Goal: Check status

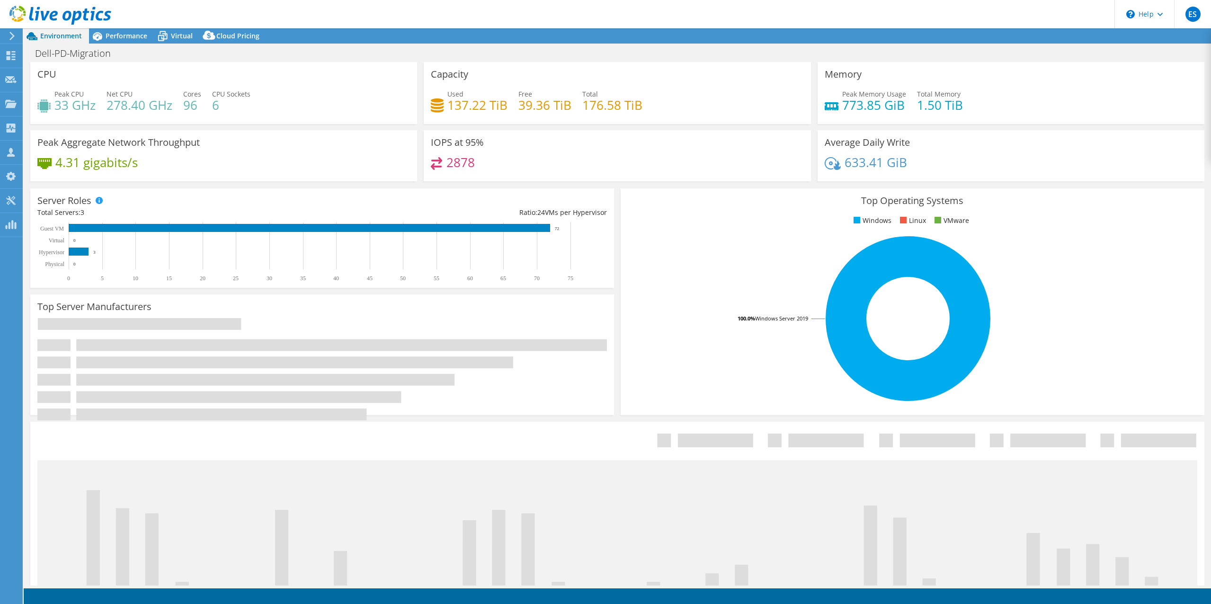
select select "USD"
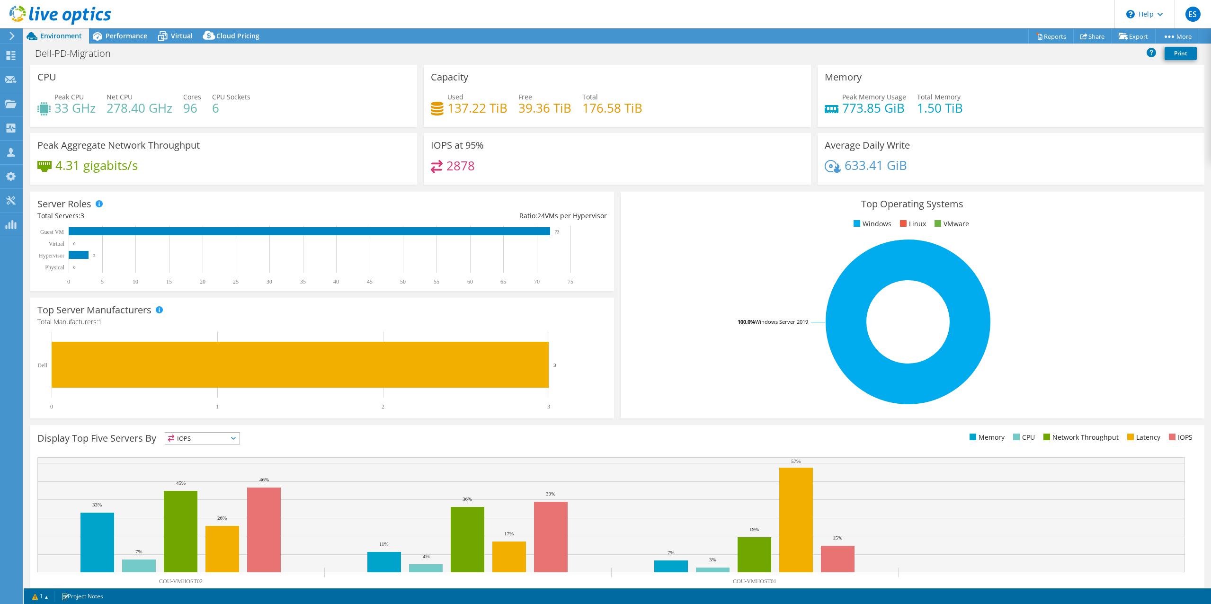
click at [672, 167] on div "2878" at bounding box center [617, 170] width 373 height 20
click at [677, 150] on div "IOPS at 95% 2878" at bounding box center [617, 159] width 387 height 52
click at [726, 140] on div "IOPS at 95% 2878" at bounding box center [617, 159] width 387 height 52
click at [609, 92] on div "Total 176.58 TiB" at bounding box center [612, 102] width 60 height 21
click at [16, 12] on icon at bounding box center [60, 15] width 102 height 19
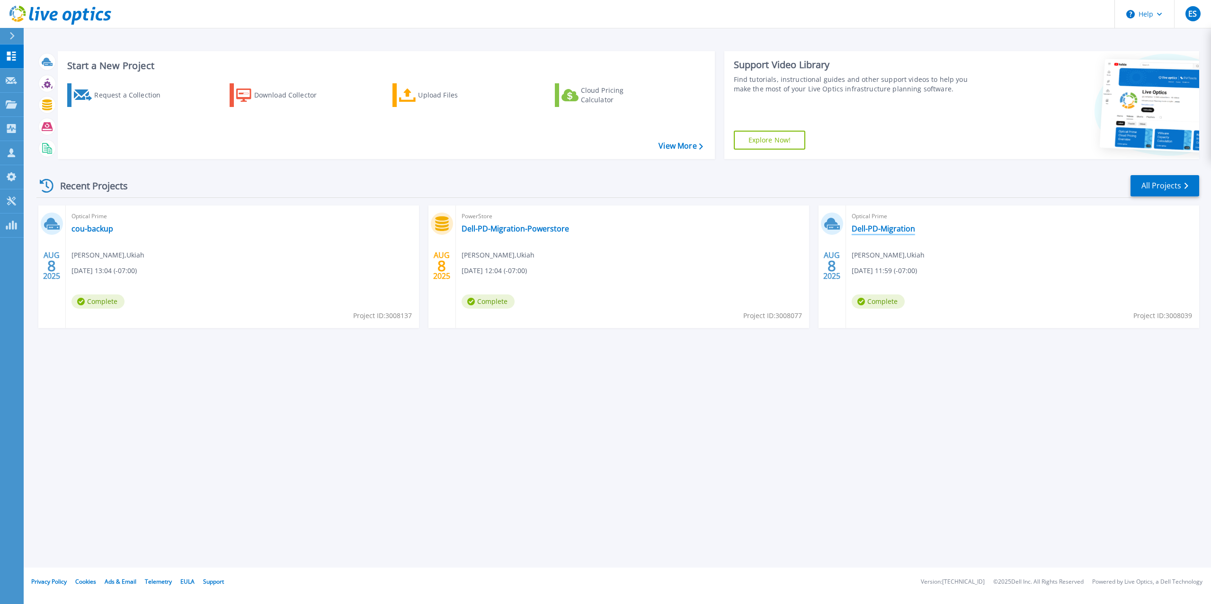
click at [882, 224] on link "Dell-PD-Migration" at bounding box center [883, 228] width 63 height 9
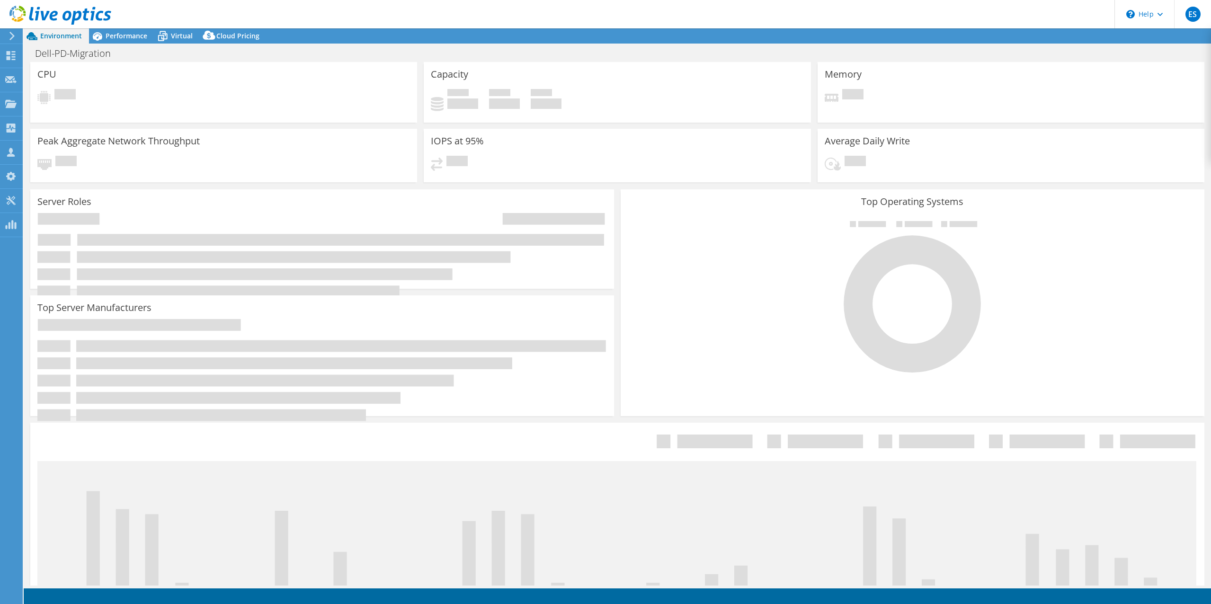
select select "USD"
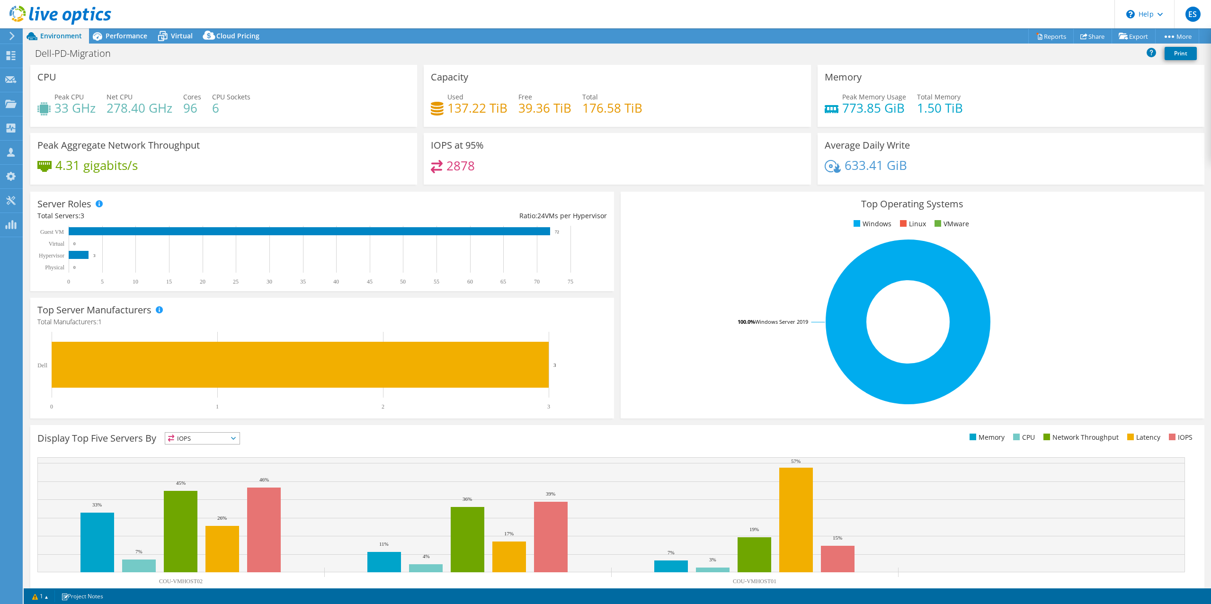
click at [16, 10] on icon at bounding box center [60, 15] width 102 height 19
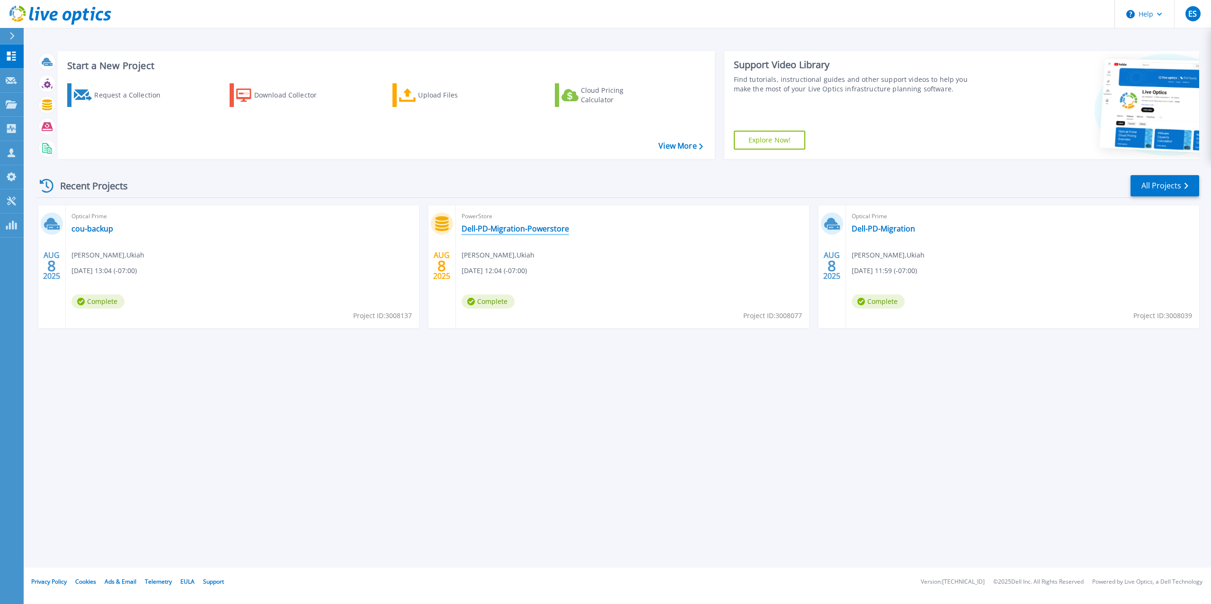
click at [525, 228] on link "Dell-PD-Migration-Powerstore" at bounding box center [515, 228] width 107 height 9
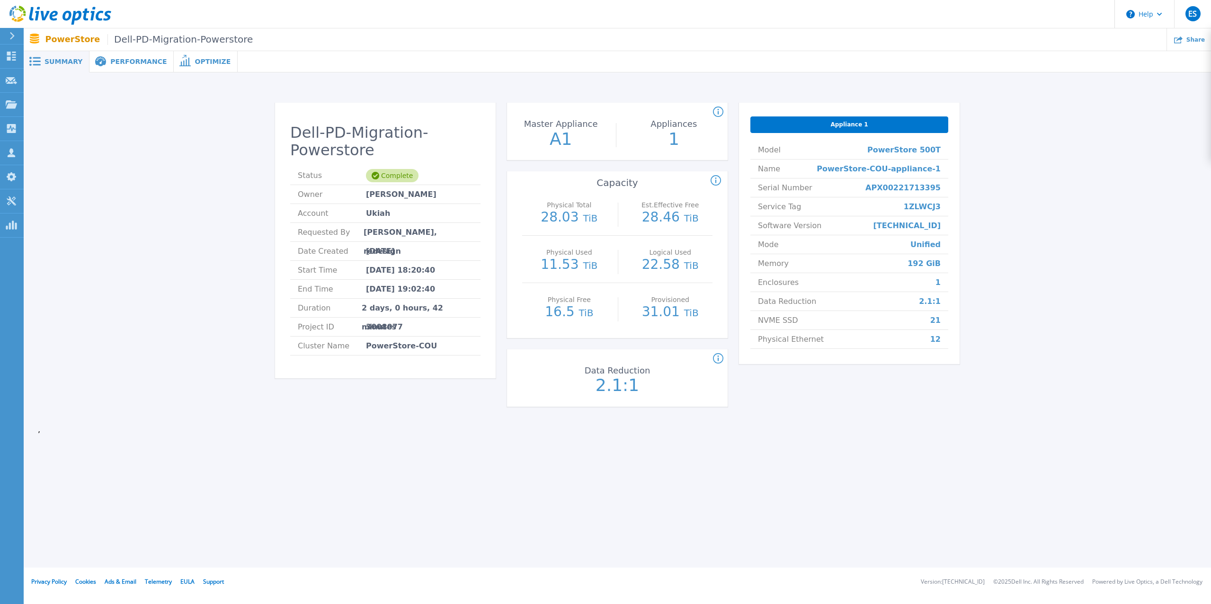
click at [1104, 196] on div "Dell-PD-Migration-Powerstore Status Complete Owner [PERSON_NAME] Account Ukiah …" at bounding box center [617, 257] width 1159 height 338
click at [1025, 404] on div "Dell-PD-Migration-Powerstore Status Complete Owner [PERSON_NAME] Account Ukiah …" at bounding box center [617, 257] width 1159 height 338
click at [1076, 228] on div "Dell-PD-Migration-Powerstore Status Complete Owner [PERSON_NAME] Account Ukiah …" at bounding box center [617, 257] width 1159 height 338
click at [30, 13] on icon at bounding box center [60, 15] width 102 height 19
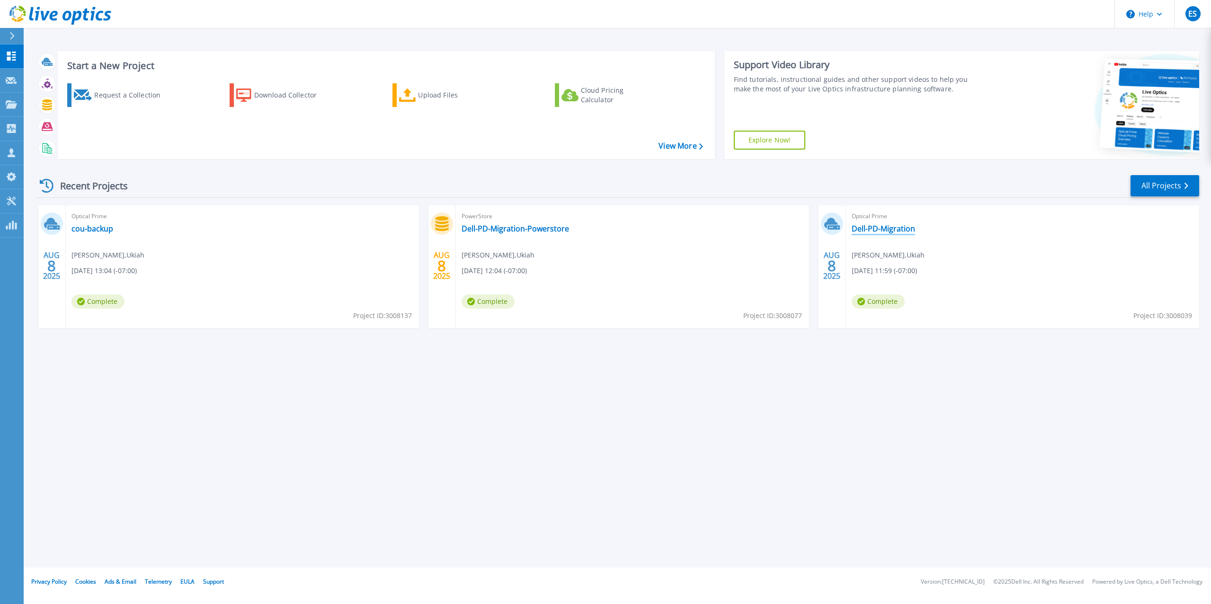
click at [877, 229] on link "Dell-PD-Migration" at bounding box center [883, 228] width 63 height 9
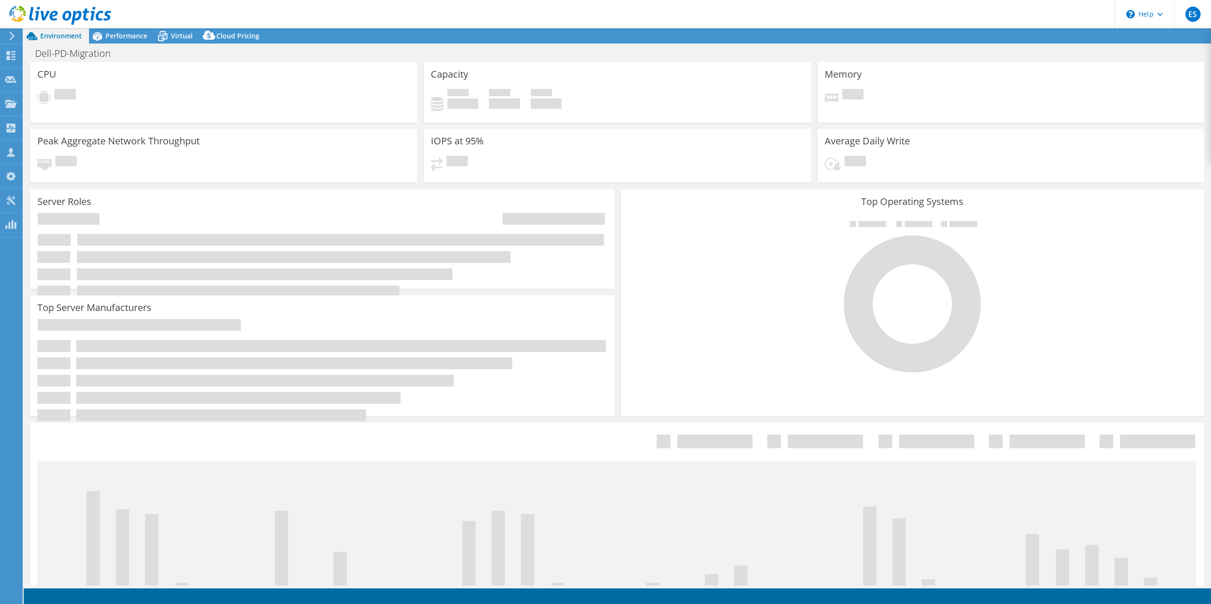
select select "USD"
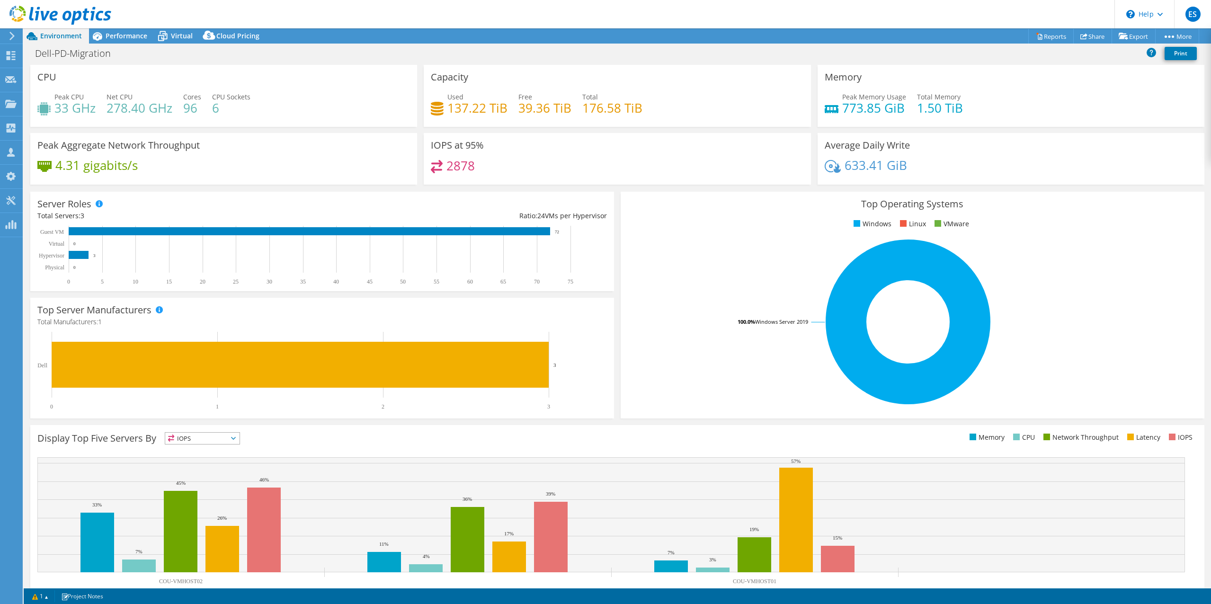
click at [703, 221] on ul "Windows Linux VMware" at bounding box center [913, 224] width 570 height 11
click at [133, 34] on span "Performance" at bounding box center [127, 35] width 42 height 9
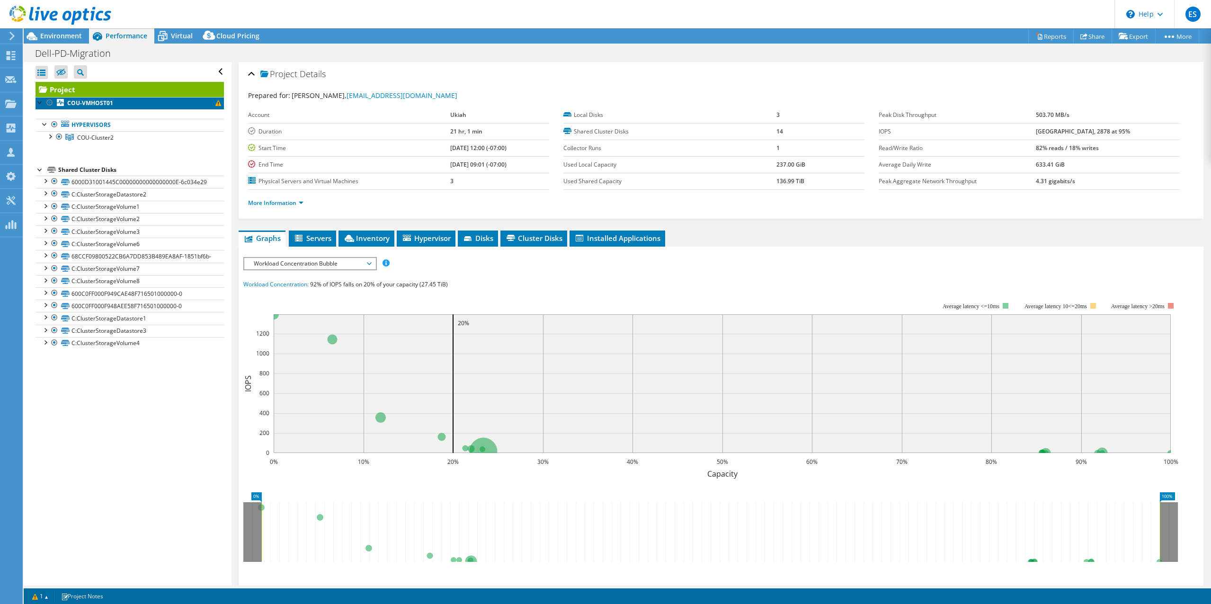
click at [215, 105] on span at bounding box center [218, 103] width 6 height 6
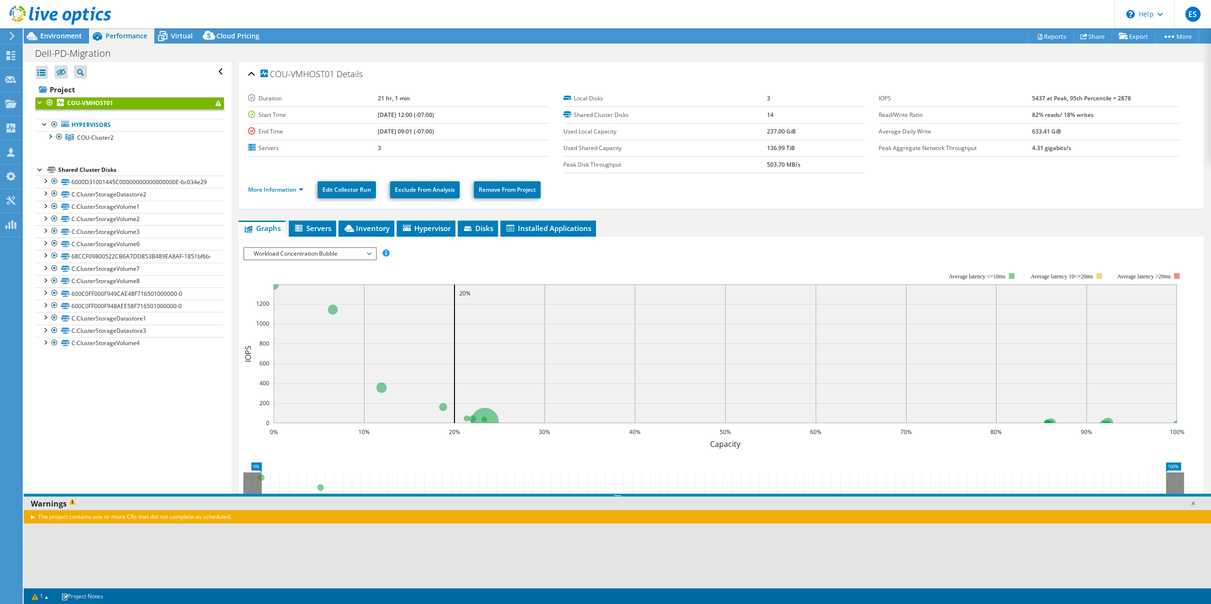
click at [31, 518] on div "The project contains one or more CRs that did not complete as scheduled." at bounding box center [618, 517] width 1188 height 14
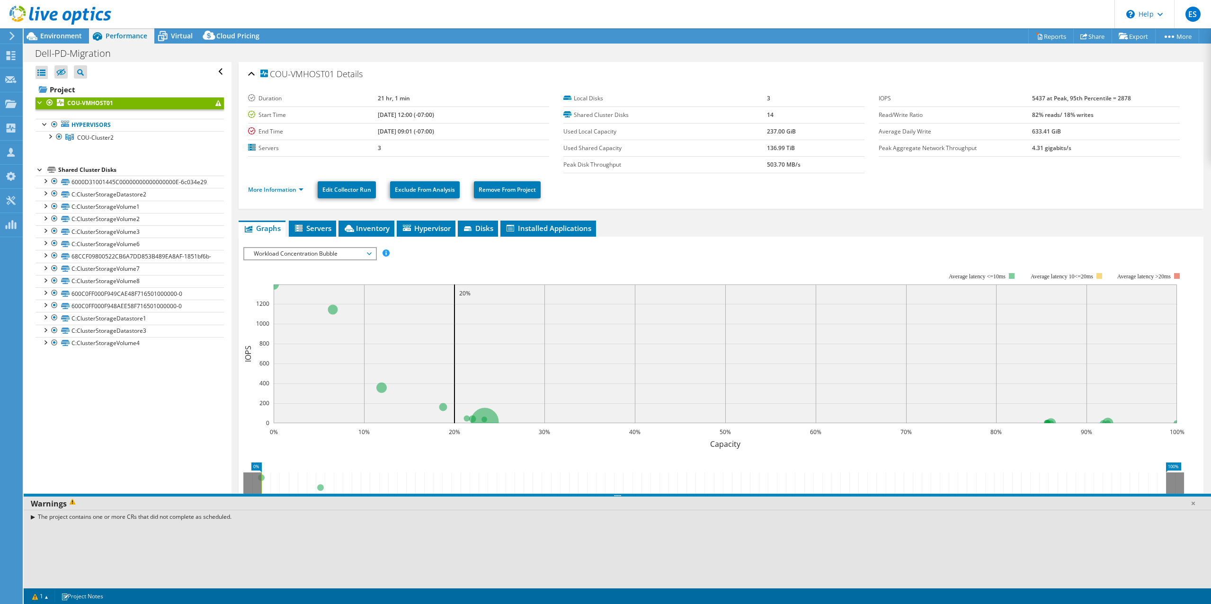
click at [31, 518] on div "The project contains one or more CRs that did not complete as scheduled." at bounding box center [618, 517] width 1188 height 14
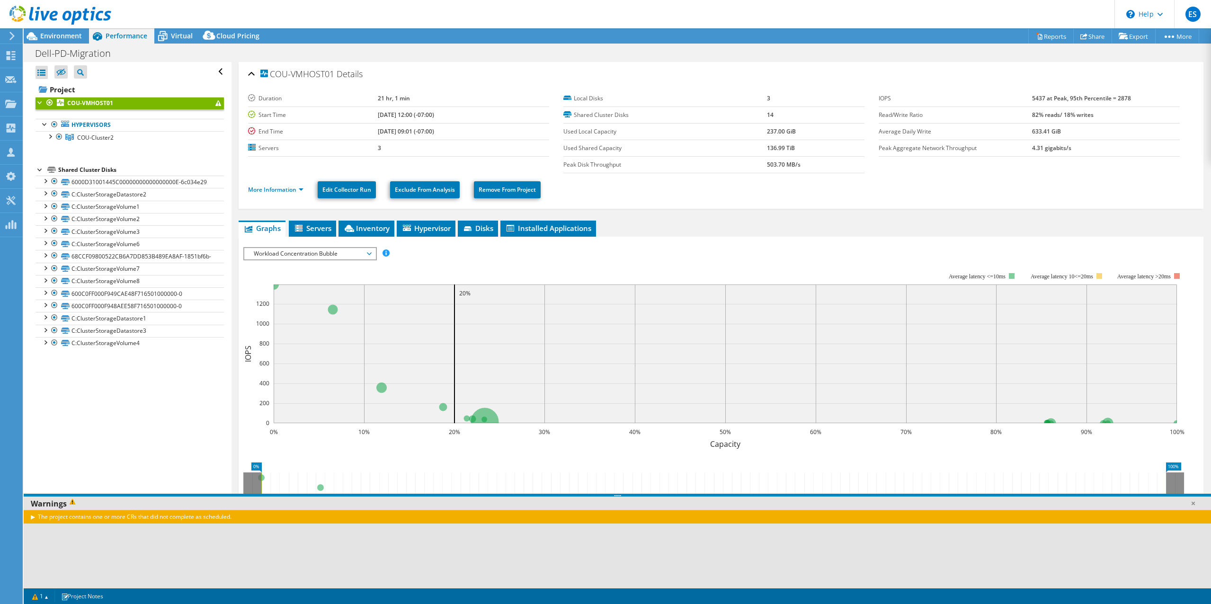
click at [35, 516] on div "The project contains one or more CRs that did not complete as scheduled." at bounding box center [618, 517] width 1188 height 14
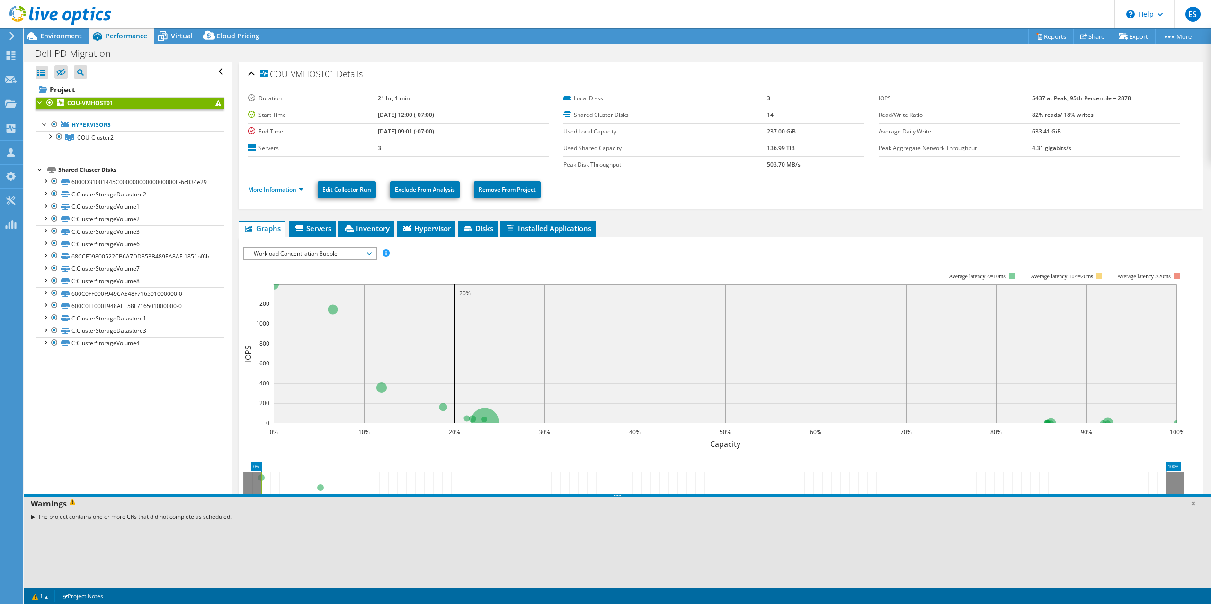
click at [94, 101] on b "COU-VMHOST01" at bounding box center [90, 103] width 46 height 8
click at [359, 253] on span "Workload Concentration Bubble" at bounding box center [310, 253] width 122 height 11
click at [283, 298] on li "Latency" at bounding box center [309, 299] width 131 height 11
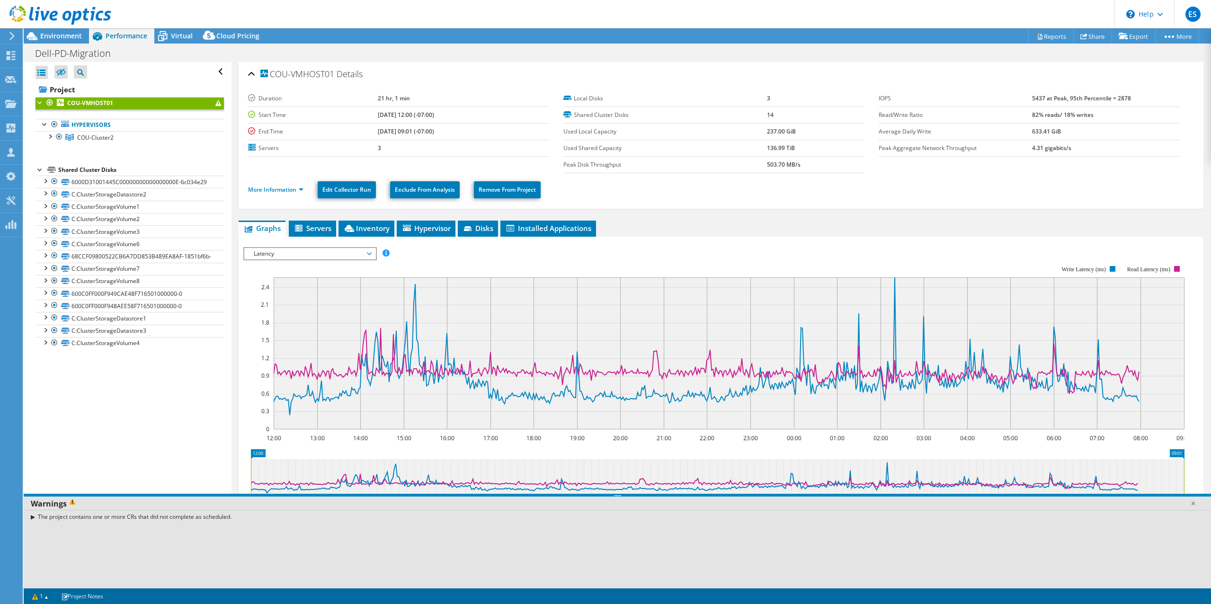
click at [359, 253] on span "Latency" at bounding box center [310, 253] width 122 height 11
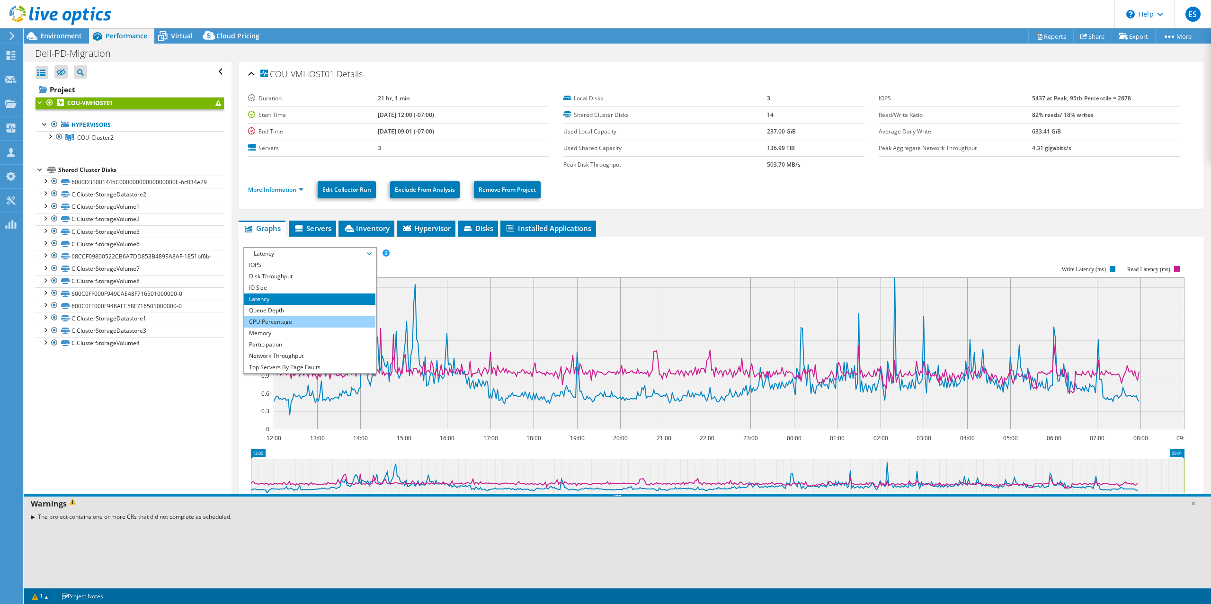
click at [277, 321] on li "CPU Percentage" at bounding box center [309, 321] width 131 height 11
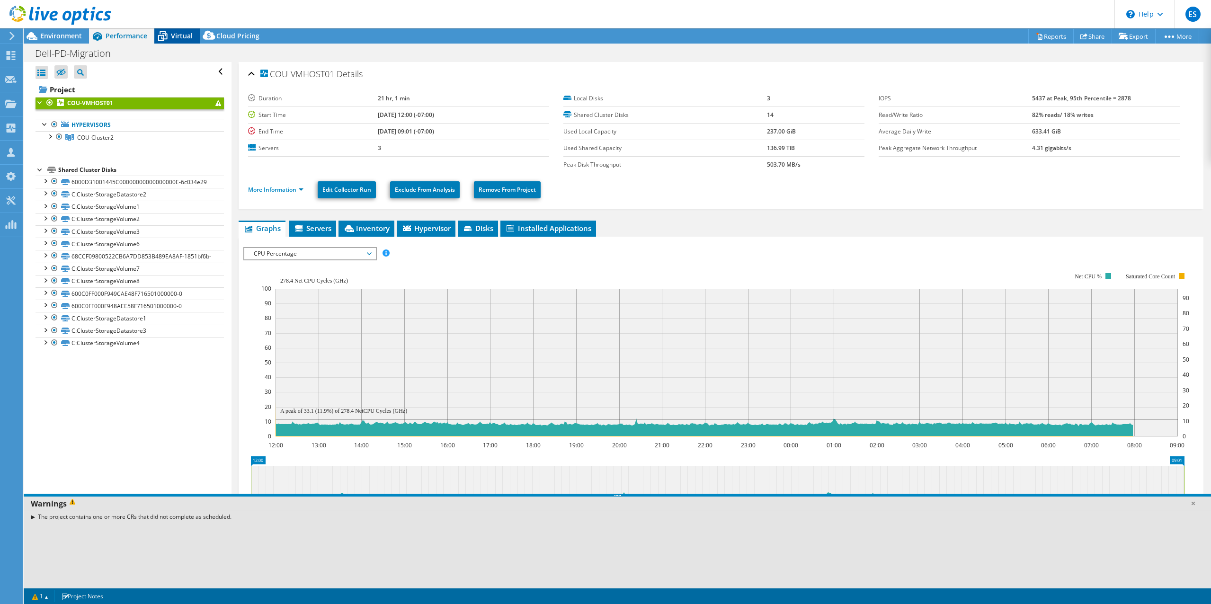
click at [172, 37] on span "Virtual" at bounding box center [182, 35] width 22 height 9
